Goal: Task Accomplishment & Management: Complete application form

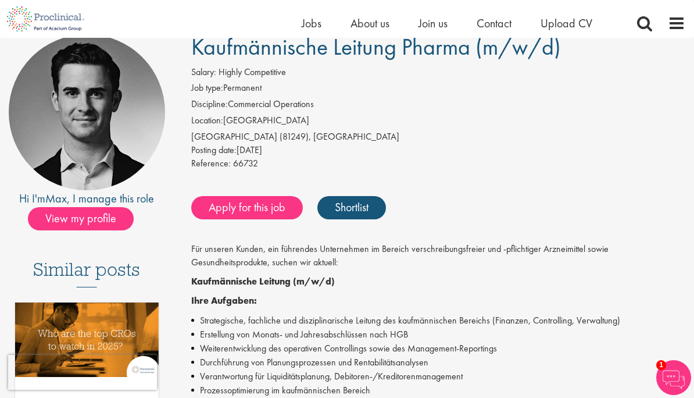
scroll to position [108, 0]
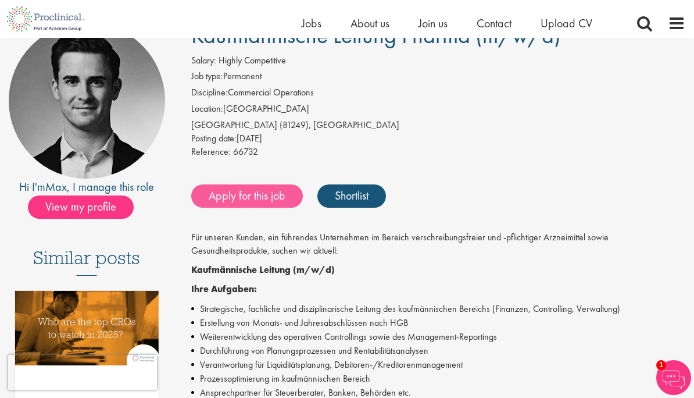
click at [248, 192] on link "Apply for this job" at bounding box center [247, 195] width 112 height 23
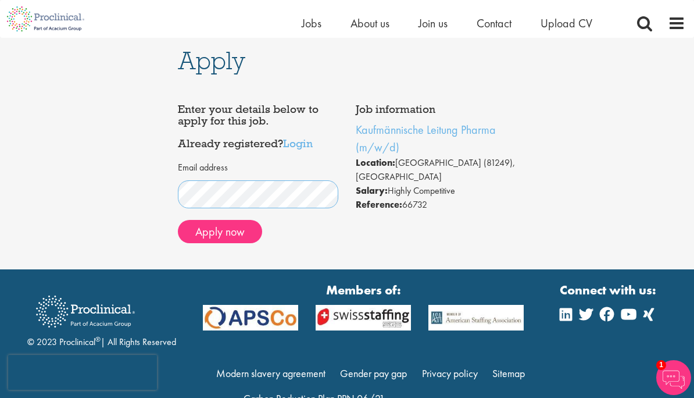
scroll to position [1, 0]
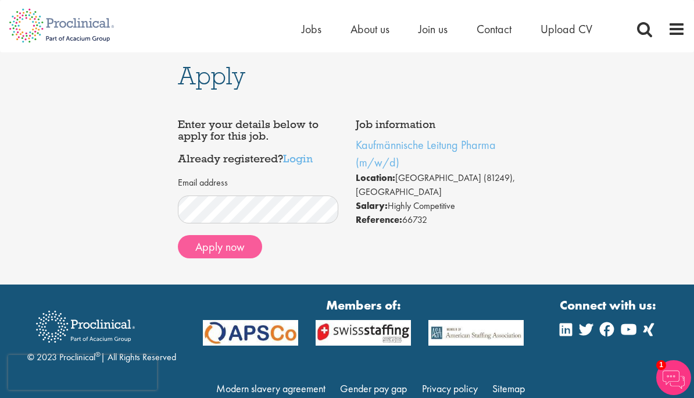
click at [209, 246] on button "Apply now" at bounding box center [220, 246] width 84 height 23
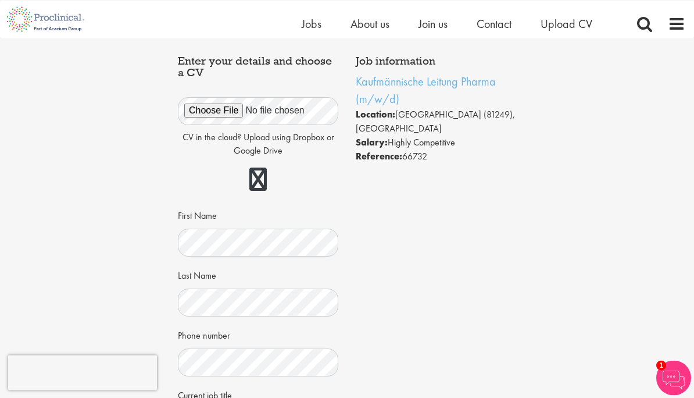
scroll to position [20, 0]
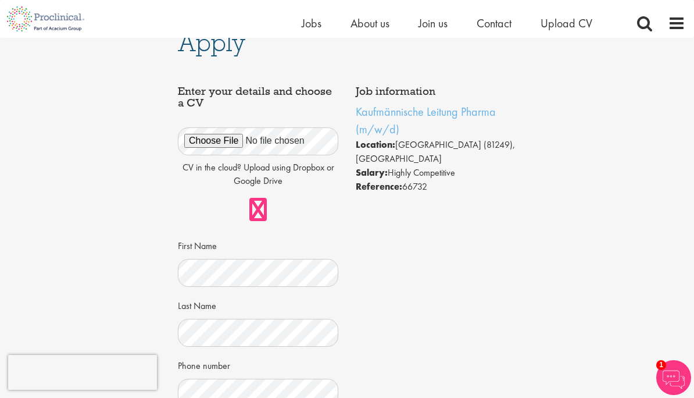
click at [260, 210] on link at bounding box center [257, 209] width 17 height 23
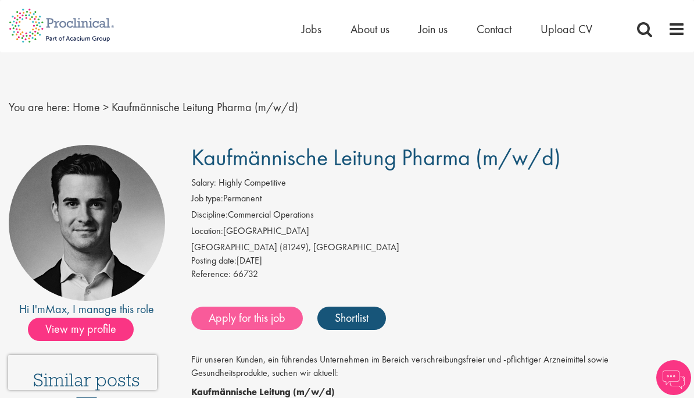
click at [215, 318] on link "Apply for this job" at bounding box center [247, 317] width 112 height 23
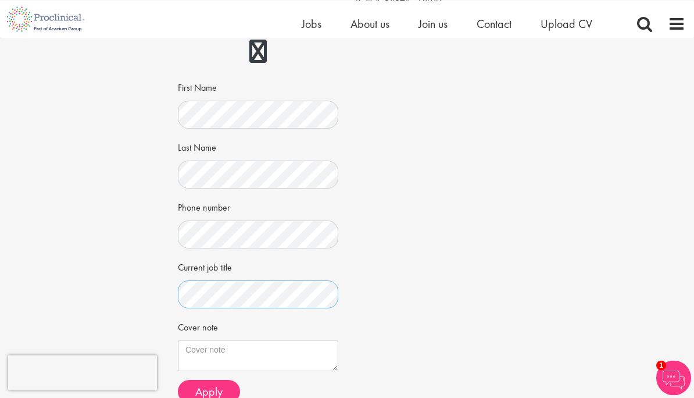
scroll to position [216, 0]
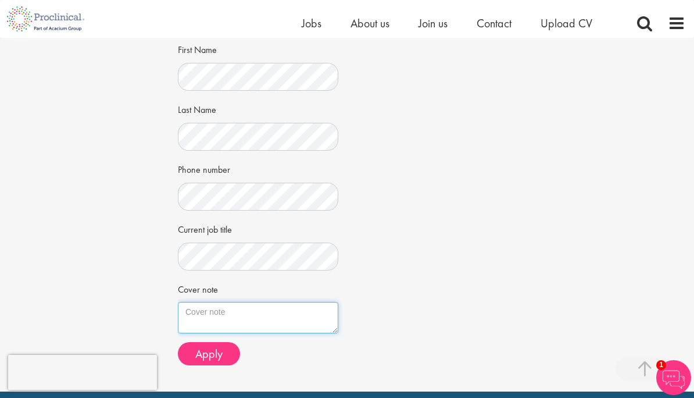
click at [198, 309] on textarea "Cover note" at bounding box center [258, 317] width 160 height 31
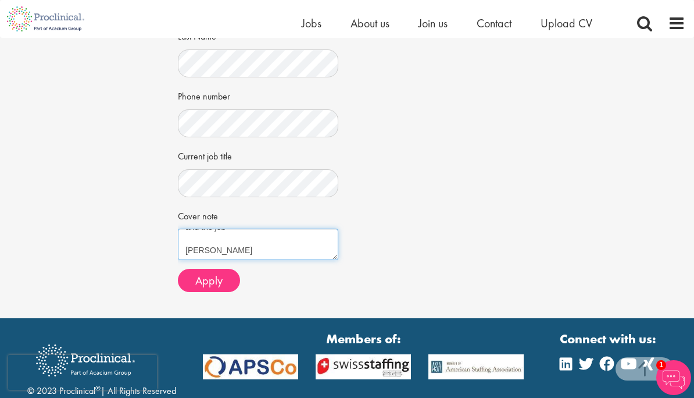
scroll to position [288, 0]
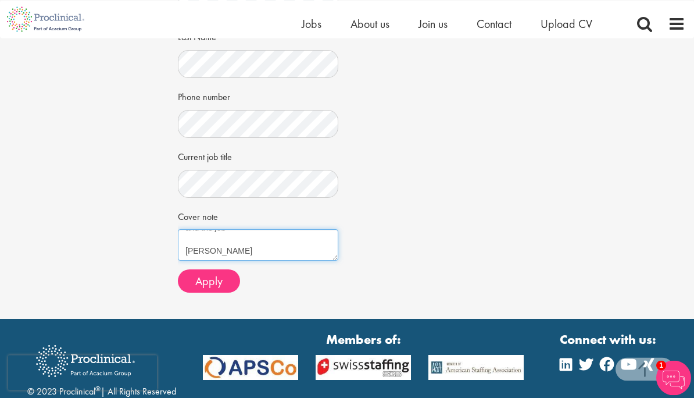
click at [240, 242] on textarea "Dear All, I would bring all what you need and much more due to my profound know…" at bounding box center [258, 244] width 160 height 31
click at [271, 249] on textarea "Dear All, I would bring all what you need and much more due to my profound know…" at bounding box center [258, 244] width 160 height 31
click at [233, 239] on textarea "Dear All, I would bring all what you need and much more due to my profound know…" at bounding box center [258, 244] width 160 height 31
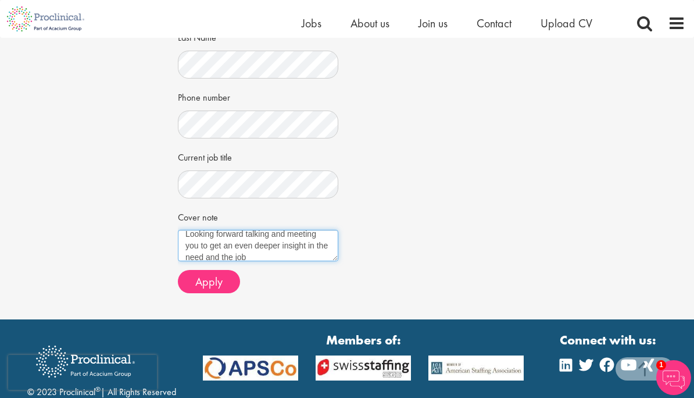
type textarea "Dear All, I would bring all what you need and much more due to my profound know…"
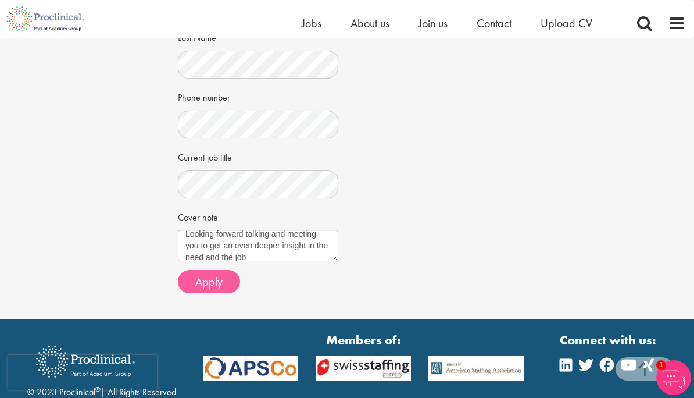
click at [194, 274] on button "Apply" at bounding box center [209, 281] width 62 height 23
